Goal: Find contact information: Obtain details needed to contact an individual or organization

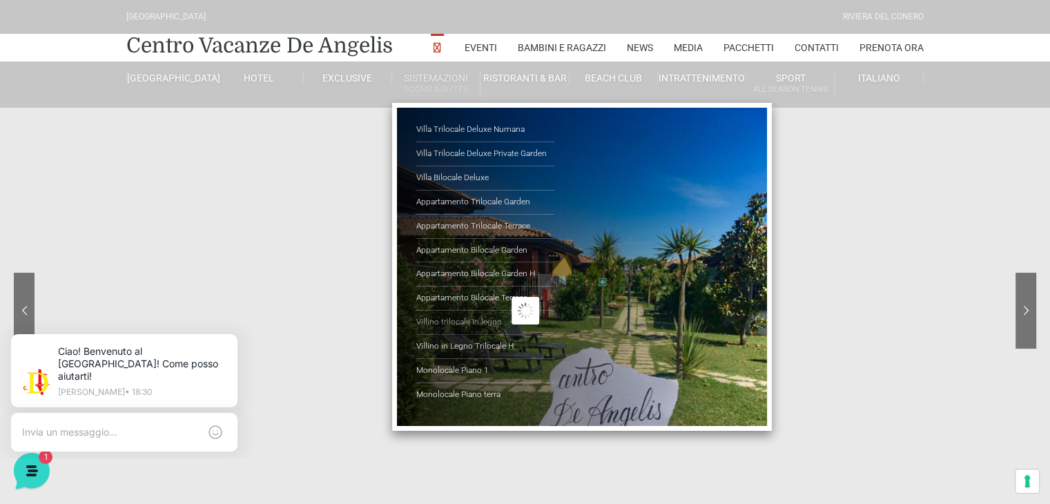
click at [447, 320] on link "Villino trilocale in legno" at bounding box center [485, 323] width 138 height 24
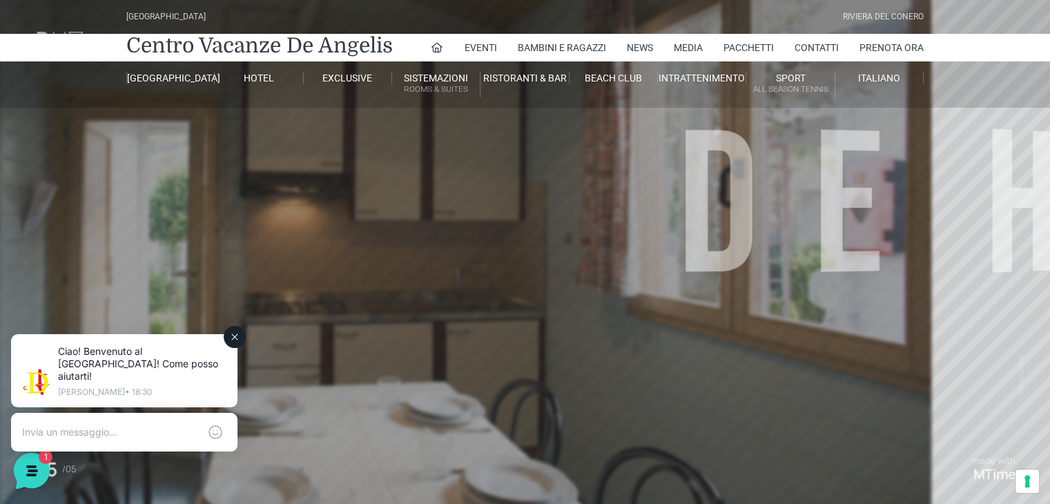
click at [232, 340] on icon at bounding box center [234, 336] width 11 height 11
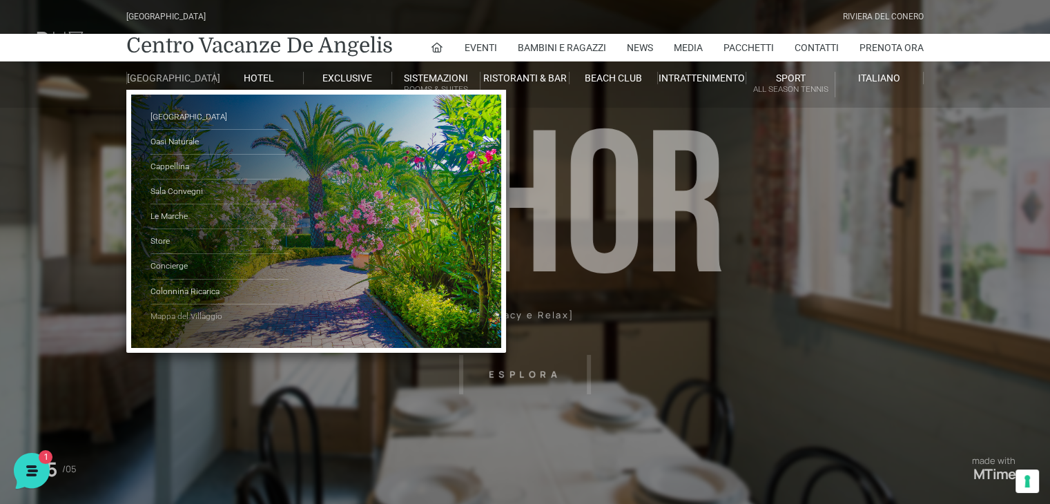
click at [171, 327] on link "Mappa del Villaggio" at bounding box center [219, 316] width 138 height 24
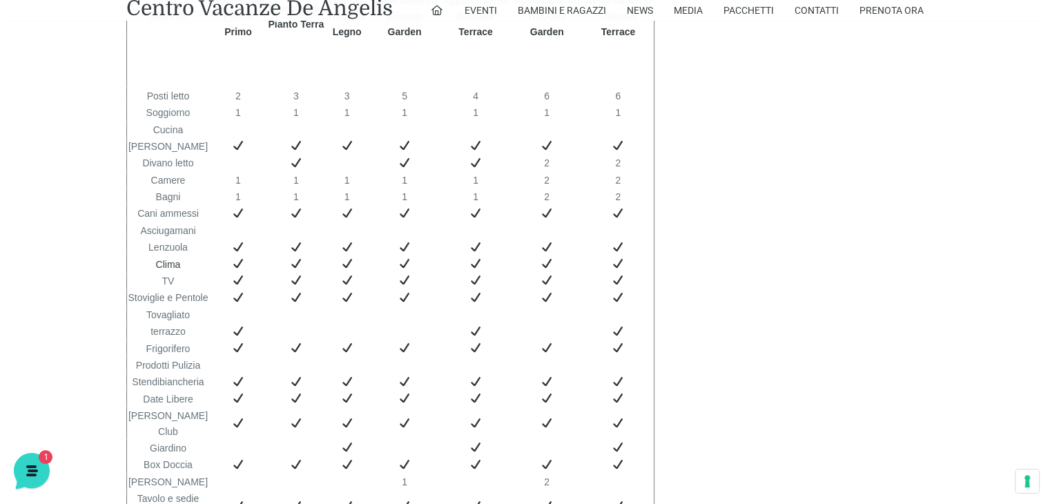
scroll to position [2326, 0]
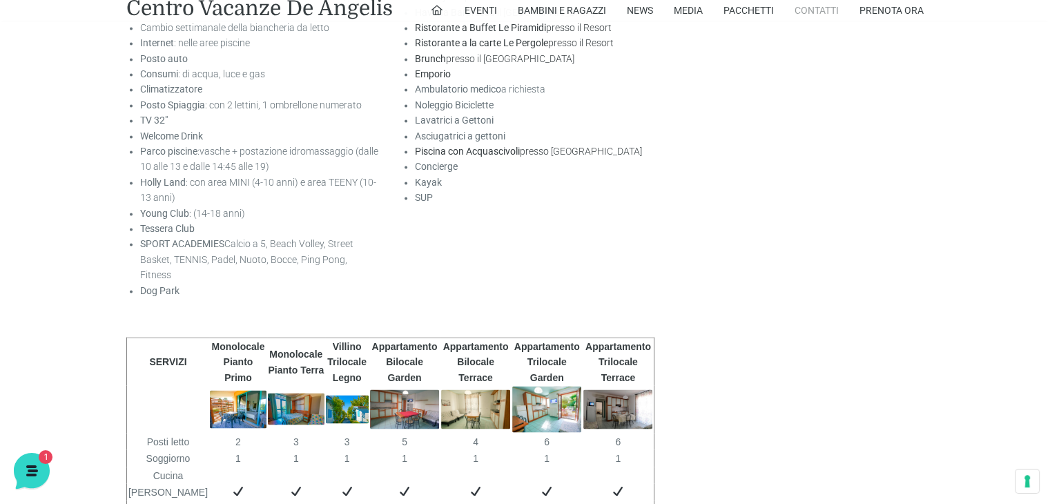
click at [824, 10] on link "Contatti" at bounding box center [817, 10] width 44 height 21
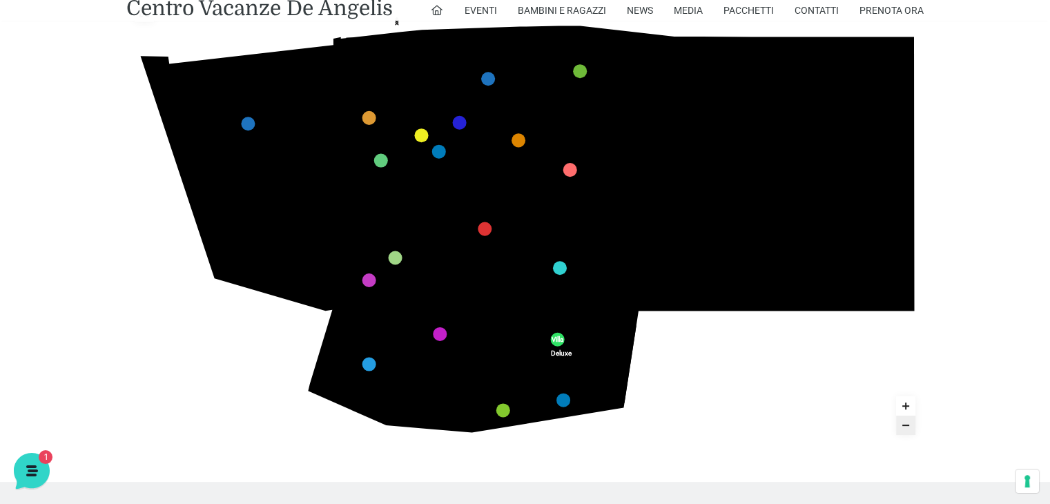
scroll to position [345, 0]
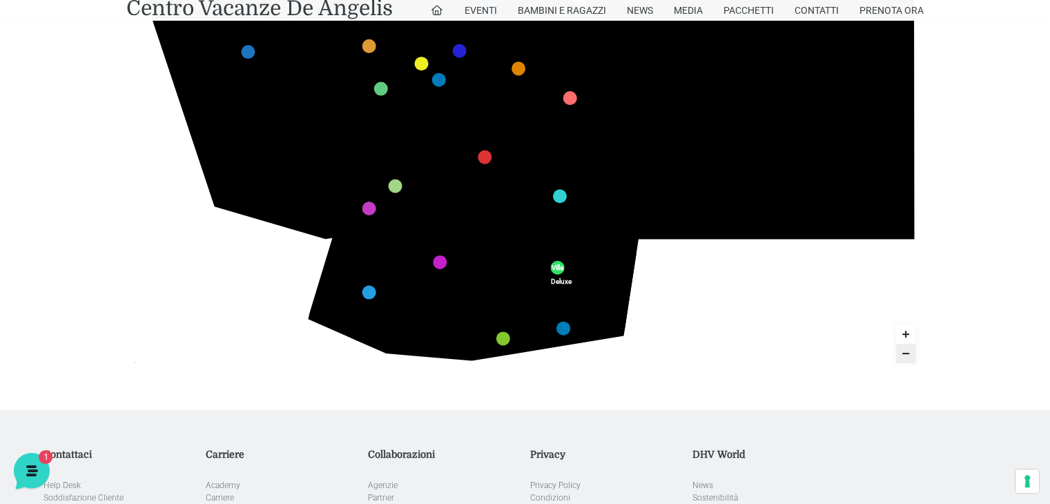
click at [908, 336] on icon "Zoom in" at bounding box center [905, 334] width 11 height 11
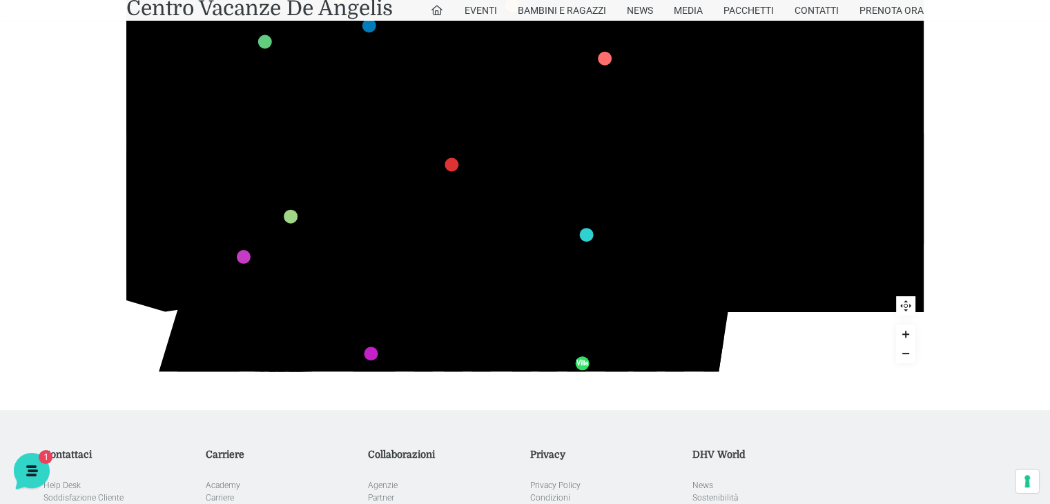
drag, startPoint x: 1015, startPoint y: 155, endPoint x: 1008, endPoint y: 195, distance: 40.8
click at [1008, 195] on div "436 435 437 434 441 430 440 431 439 432 438 433 424 423 425 422 429 418 428 419…" at bounding box center [525, 147] width 1050 height 526
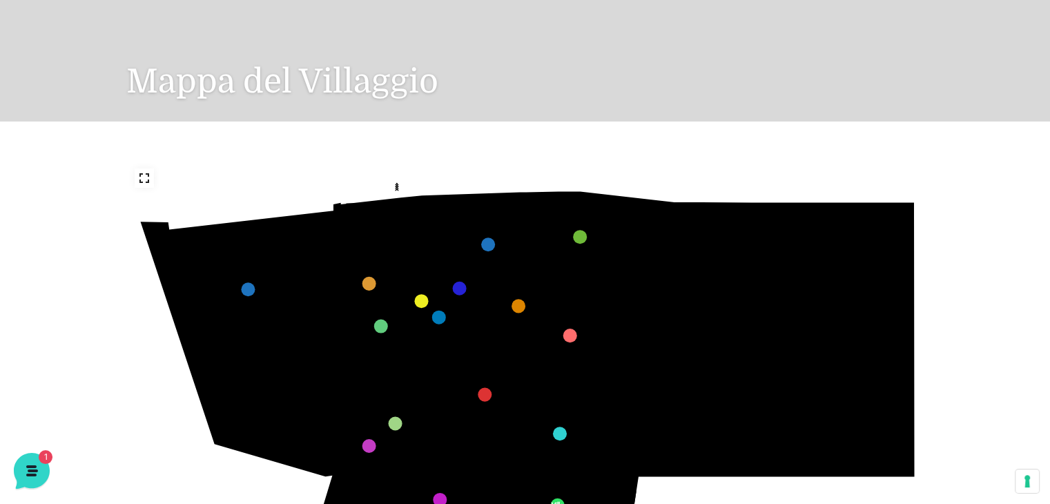
scroll to position [123, 0]
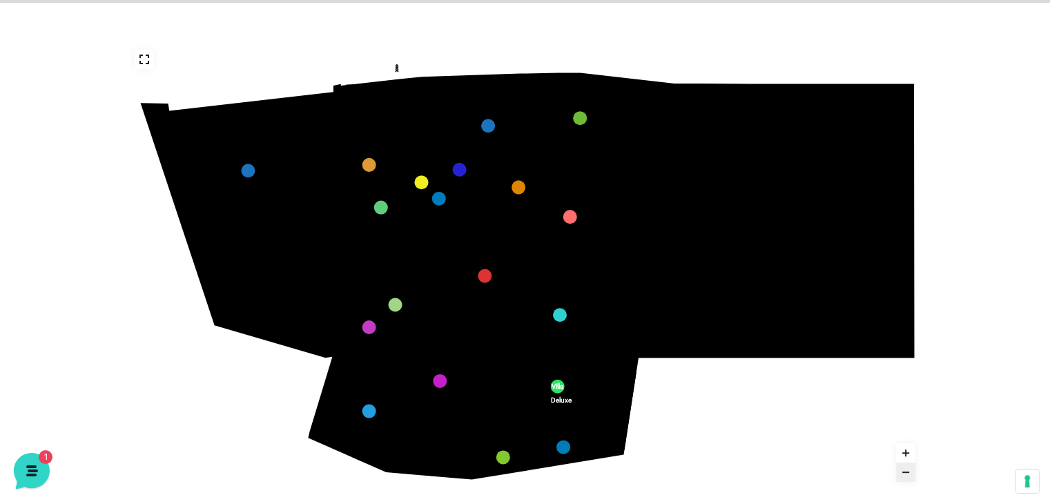
scroll to position [193, 0]
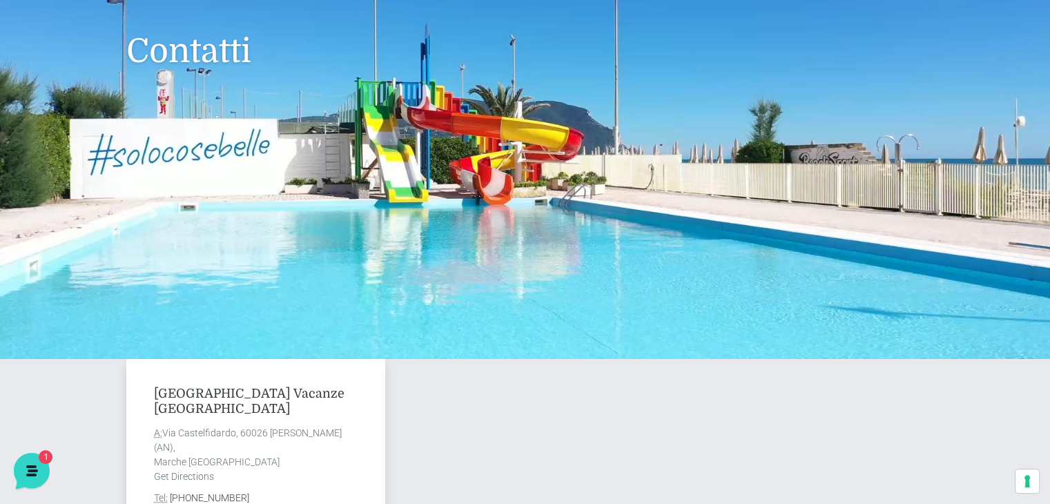
scroll to position [276, 0]
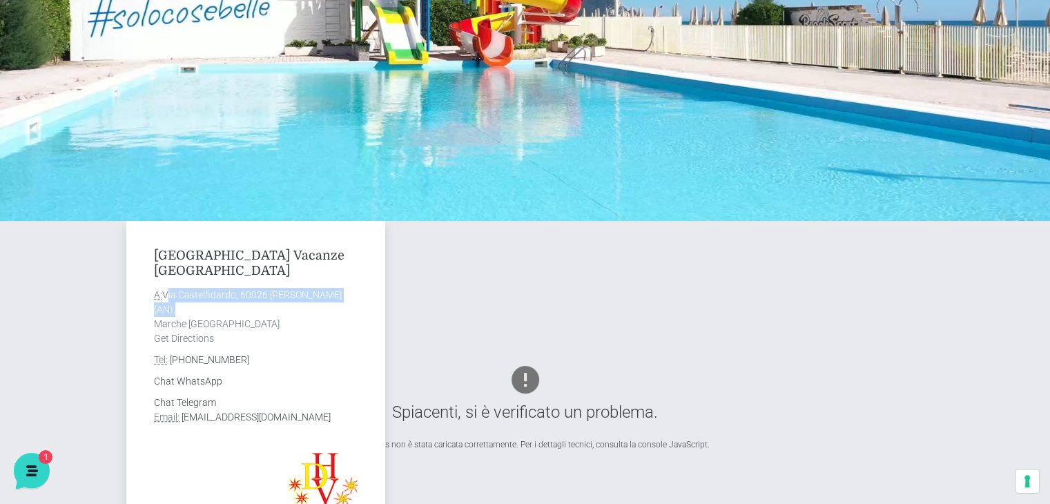
drag, startPoint x: 165, startPoint y: 295, endPoint x: 350, endPoint y: 296, distance: 185.0
click at [350, 296] on address "A: Via Castelfidardo, 60026 Marcelli di Numana (AN), Marche Italia Get Directio…" at bounding box center [256, 317] width 204 height 58
copy address "Via Castelfidardo, 60026 Marcelli di Numana"
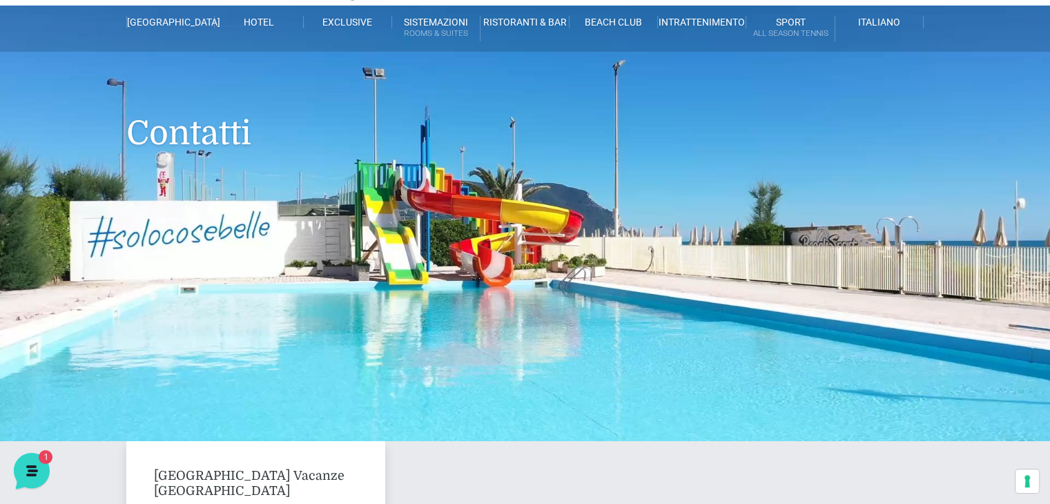
scroll to position [0, 0]
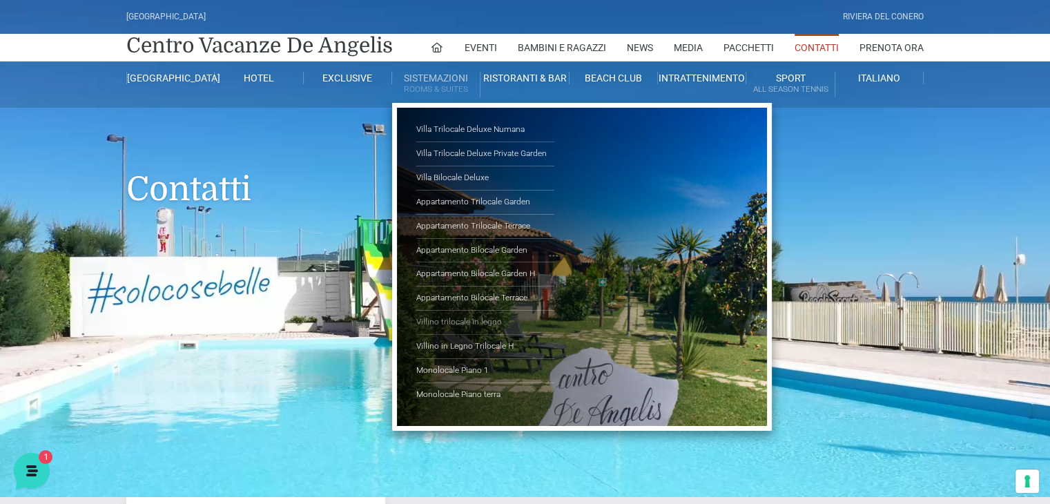
click at [453, 318] on link "Villino trilocale in legno" at bounding box center [485, 323] width 138 height 24
